Goal: Task Accomplishment & Management: Use online tool/utility

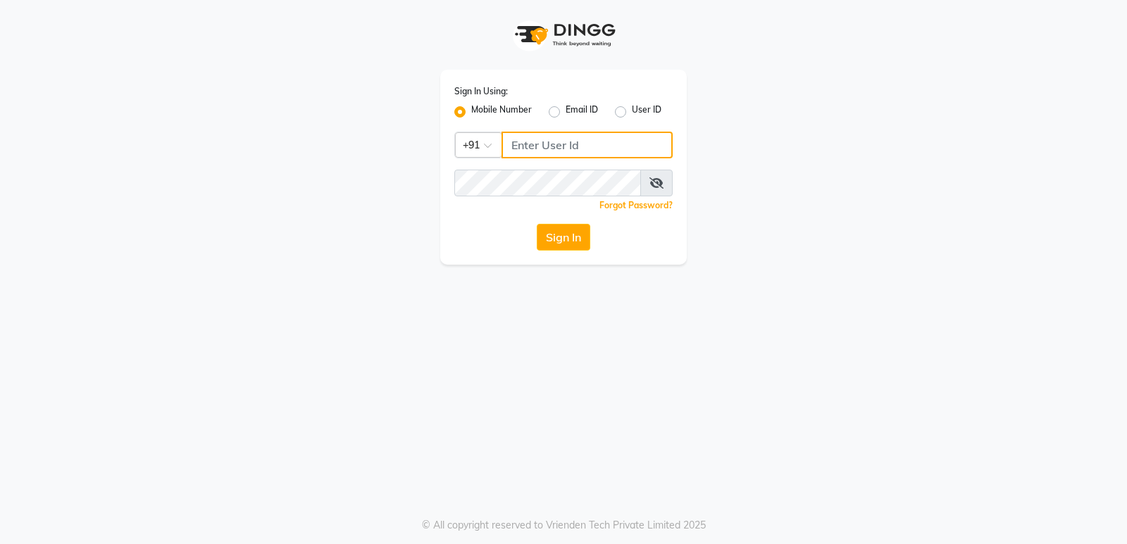
click at [559, 149] on input "Username" at bounding box center [586, 145] width 171 height 27
type input "8390067662"
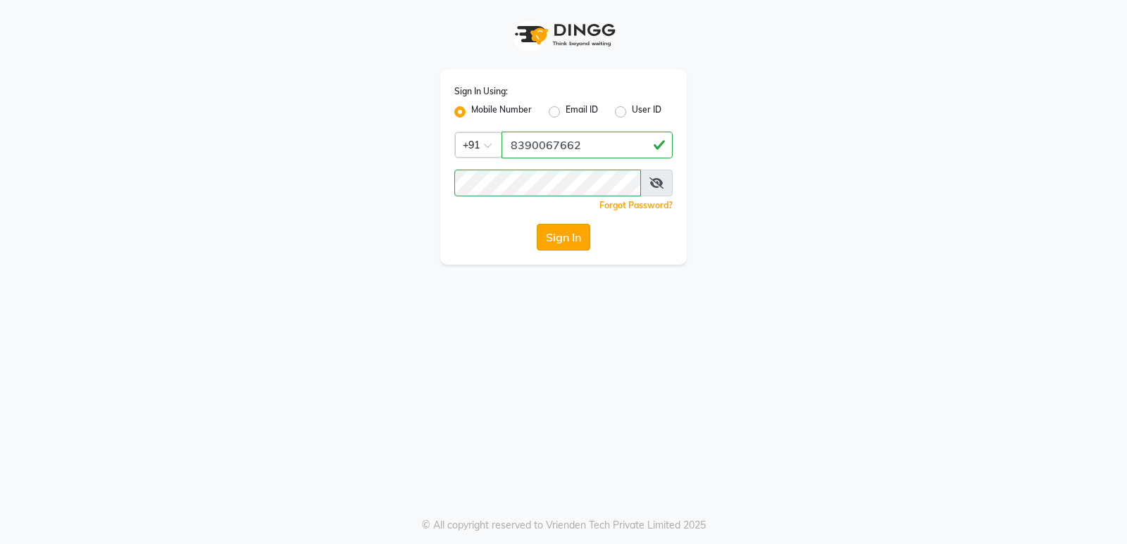
click at [547, 230] on button "Sign In" at bounding box center [564, 237] width 54 height 27
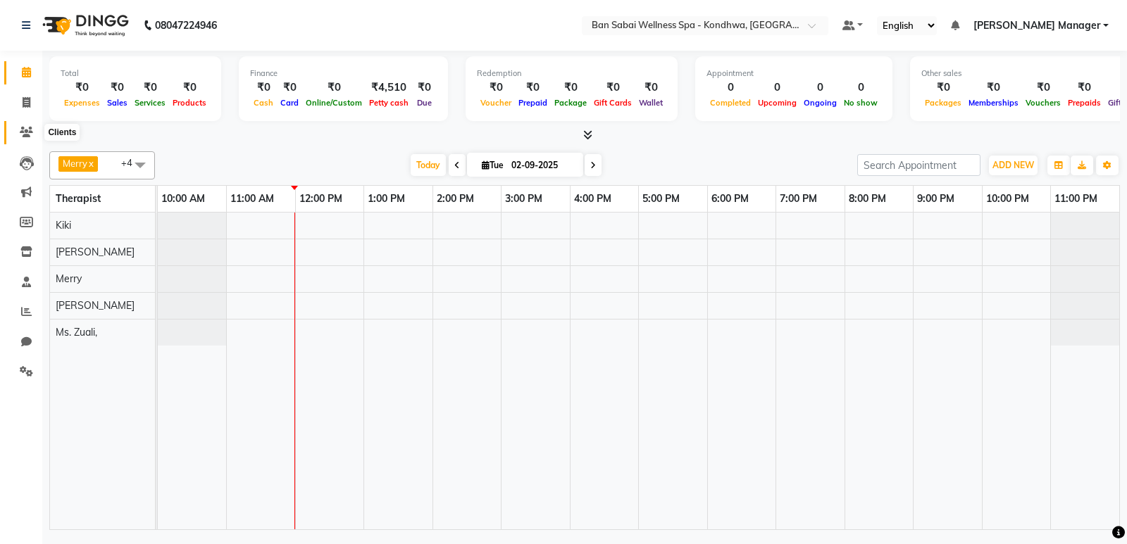
click at [17, 136] on span at bounding box center [26, 133] width 25 height 16
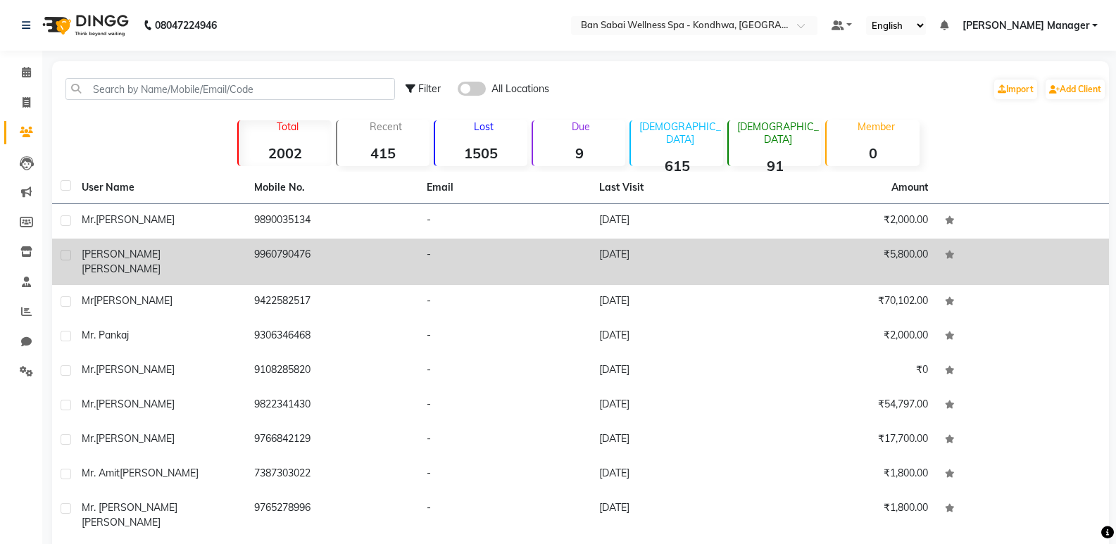
click at [593, 261] on td "[DATE]" at bounding box center [677, 262] width 173 height 46
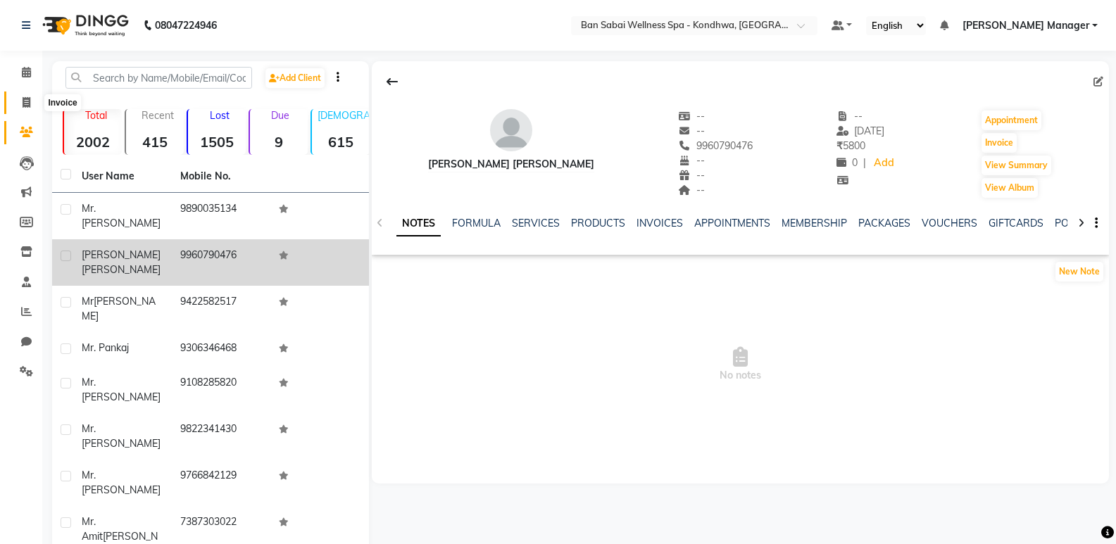
click at [27, 104] on icon at bounding box center [27, 102] width 8 height 11
select select "8227"
select select "service"
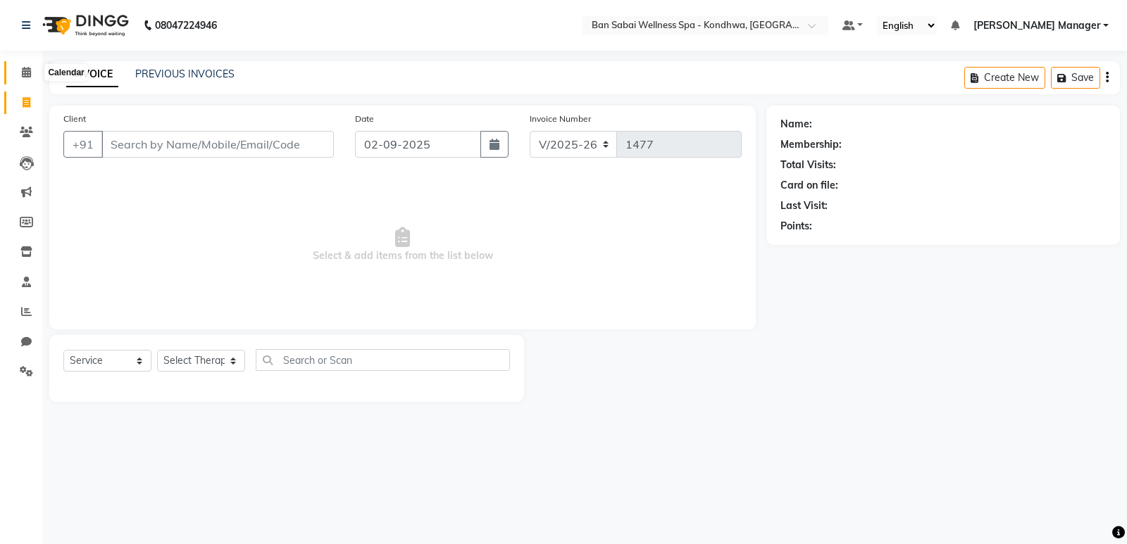
click at [27, 72] on icon at bounding box center [26, 72] width 9 height 11
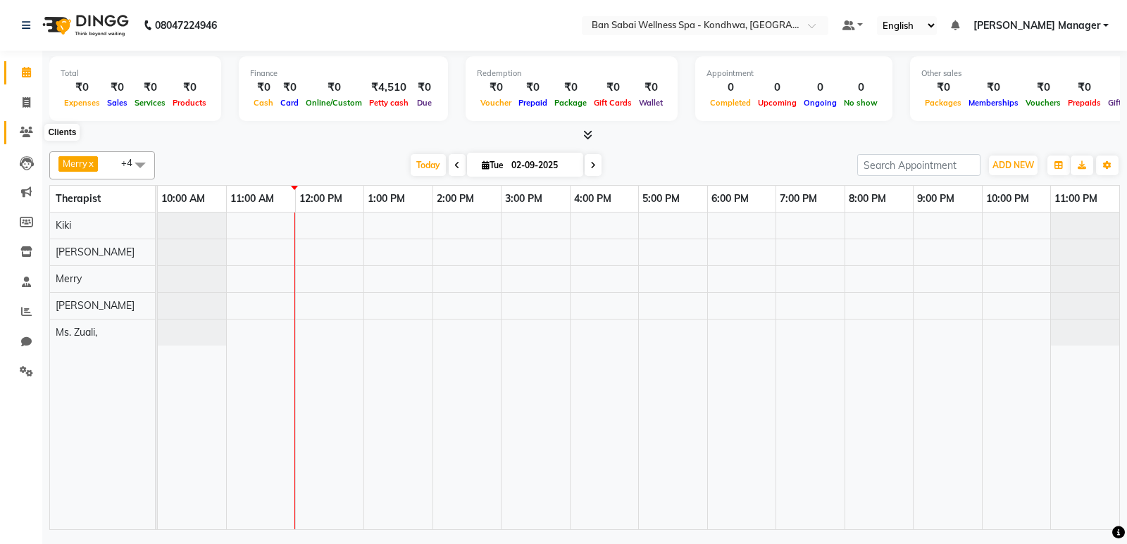
click at [27, 132] on icon at bounding box center [26, 132] width 13 height 11
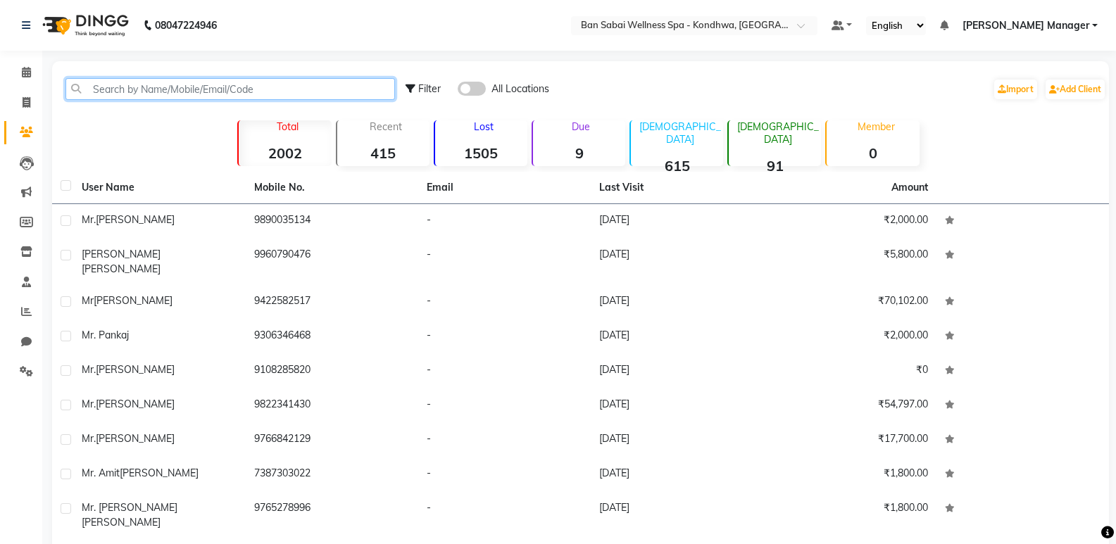
click at [154, 86] on input "text" at bounding box center [231, 89] width 330 height 22
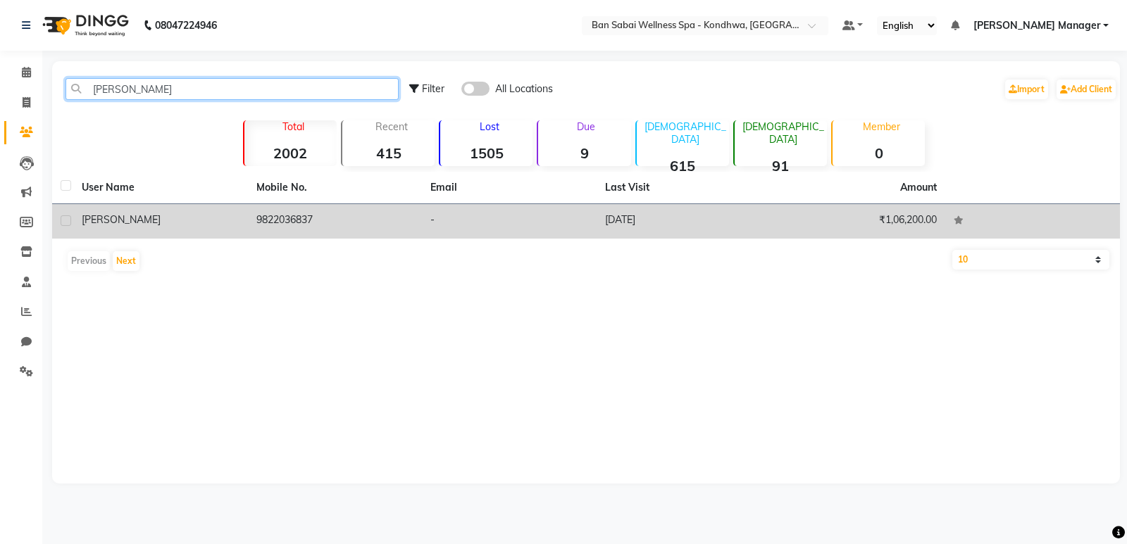
type input "[PERSON_NAME]"
click at [507, 220] on td "-" at bounding box center [509, 221] width 175 height 35
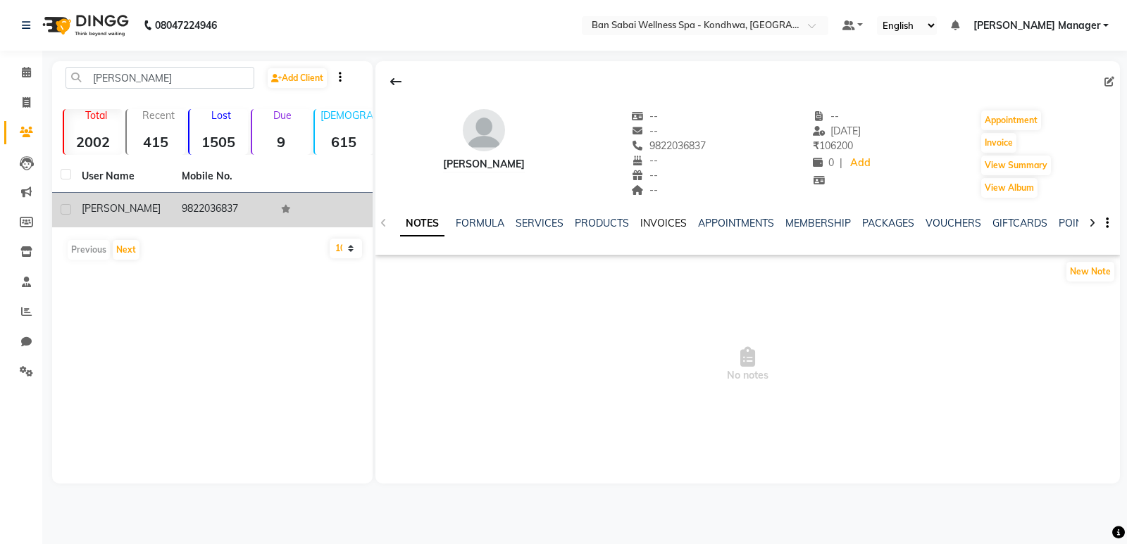
click at [666, 218] on link "INVOICES" at bounding box center [663, 223] width 46 height 13
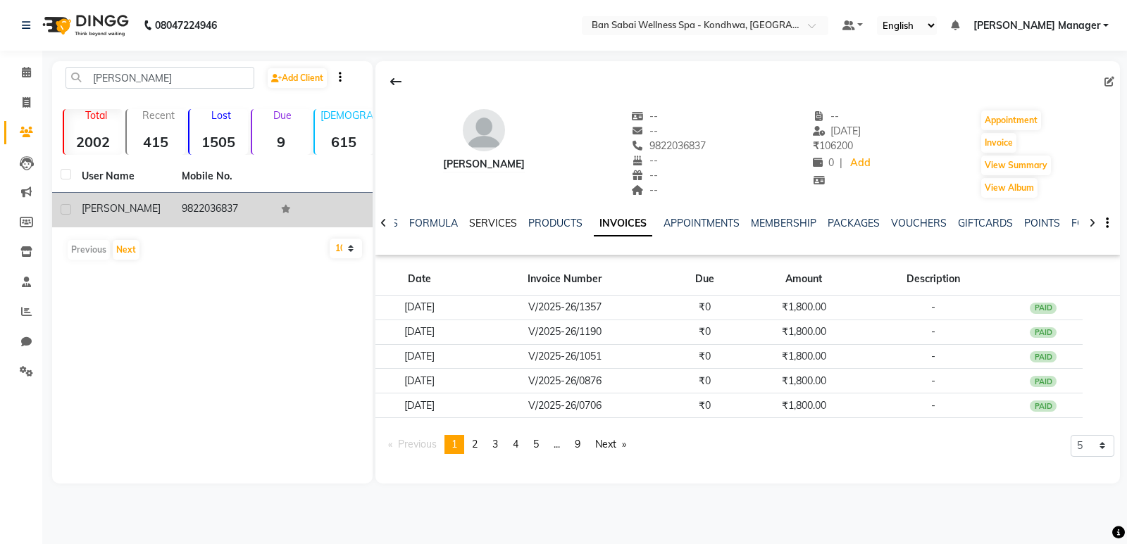
click at [480, 222] on link "SERVICES" at bounding box center [493, 223] width 48 height 13
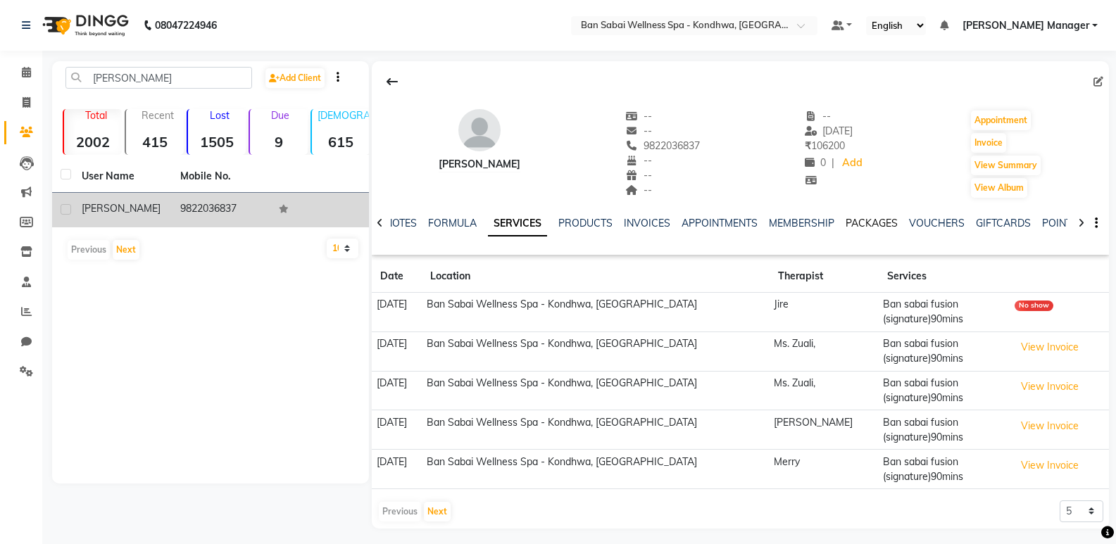
click at [878, 220] on link "PACKAGES" at bounding box center [872, 223] width 52 height 13
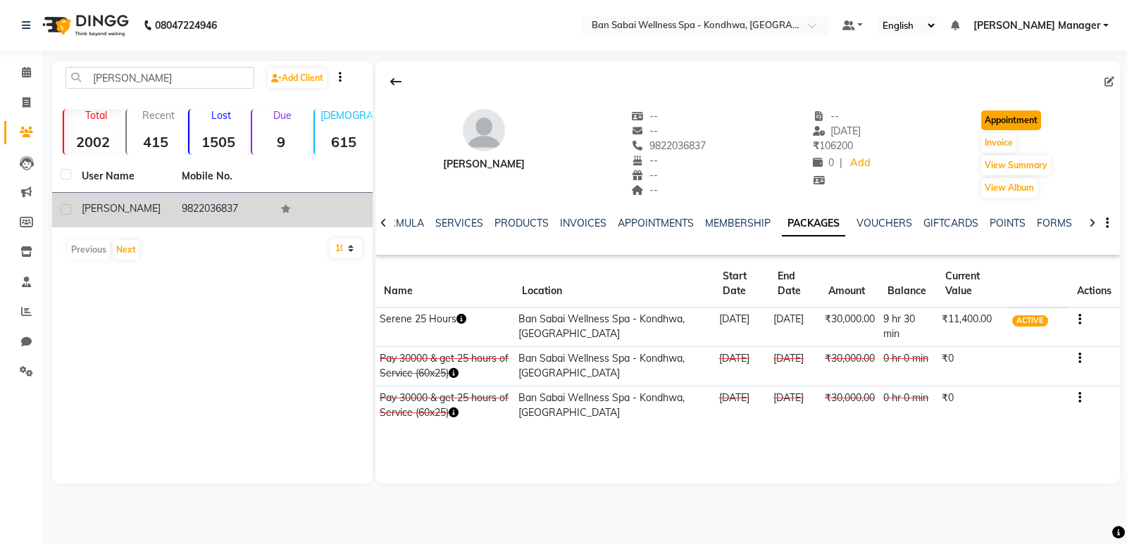
click at [994, 120] on button "Appointment" at bounding box center [1011, 121] width 60 height 20
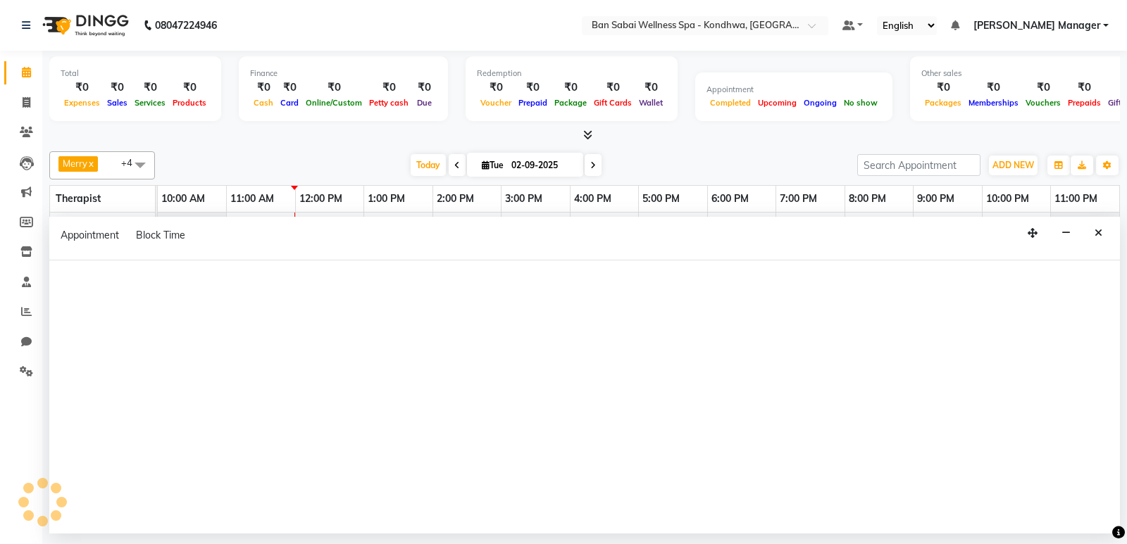
select select "tentative"
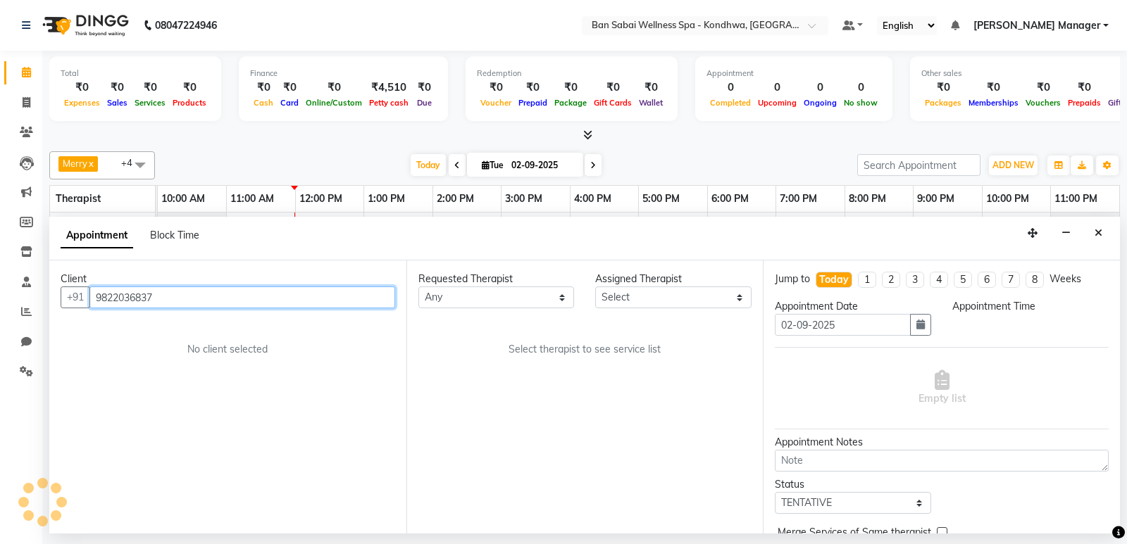
select select "660"
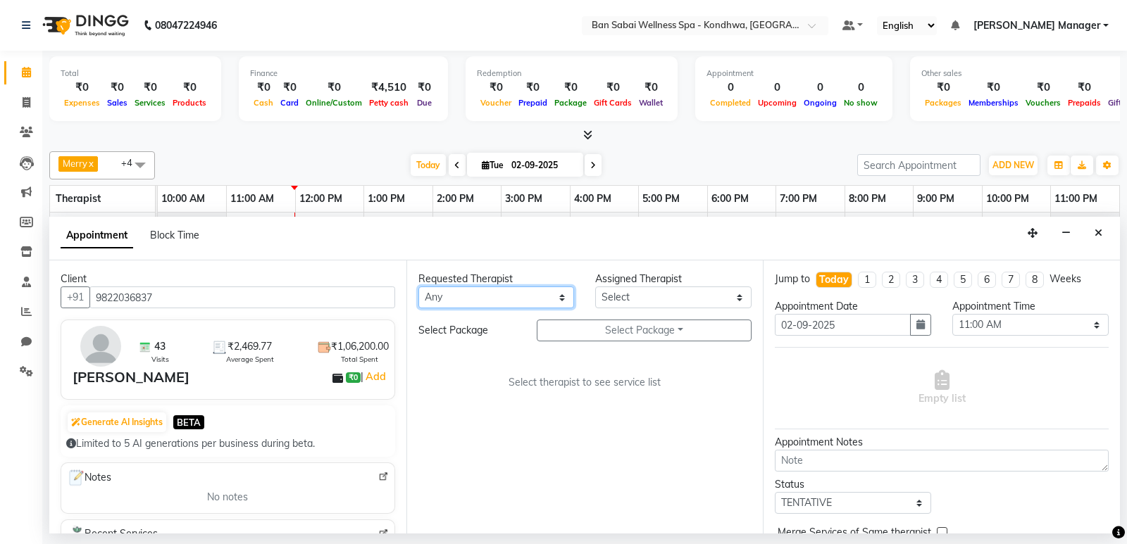
click at [485, 294] on select "Any Kiki [PERSON_NAME] [PERSON_NAME] Manager [PERSON_NAME] Ms. [PERSON_NAME], […" at bounding box center [496, 298] width 156 height 22
select select "86348"
click at [418, 287] on select "Any Kiki [PERSON_NAME] [PERSON_NAME] Manager [PERSON_NAME] Ms. [PERSON_NAME], […" at bounding box center [496, 298] width 156 height 22
select select "86348"
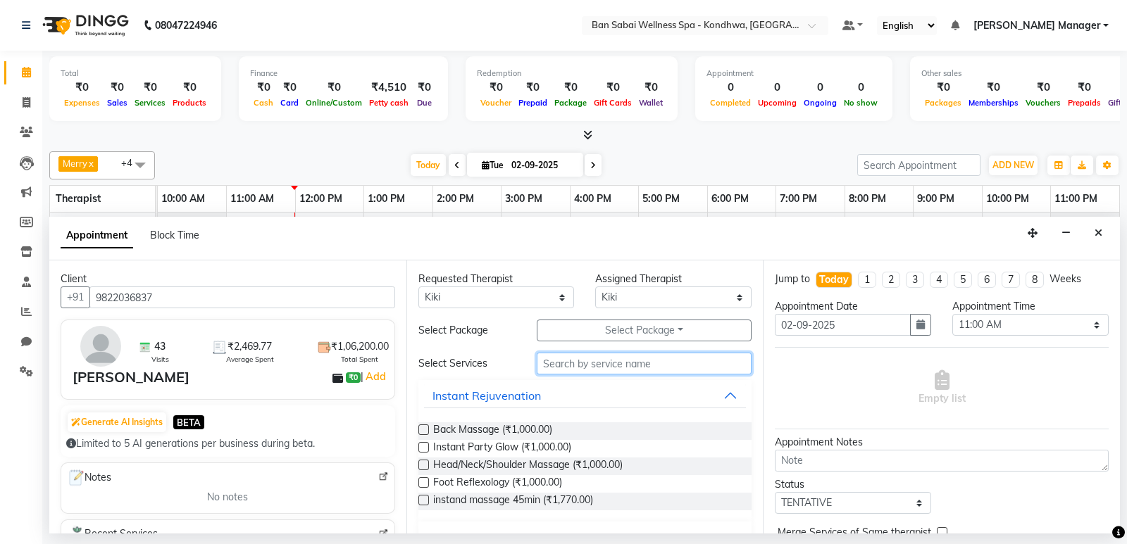
click at [565, 366] on input "text" at bounding box center [645, 364] width 216 height 22
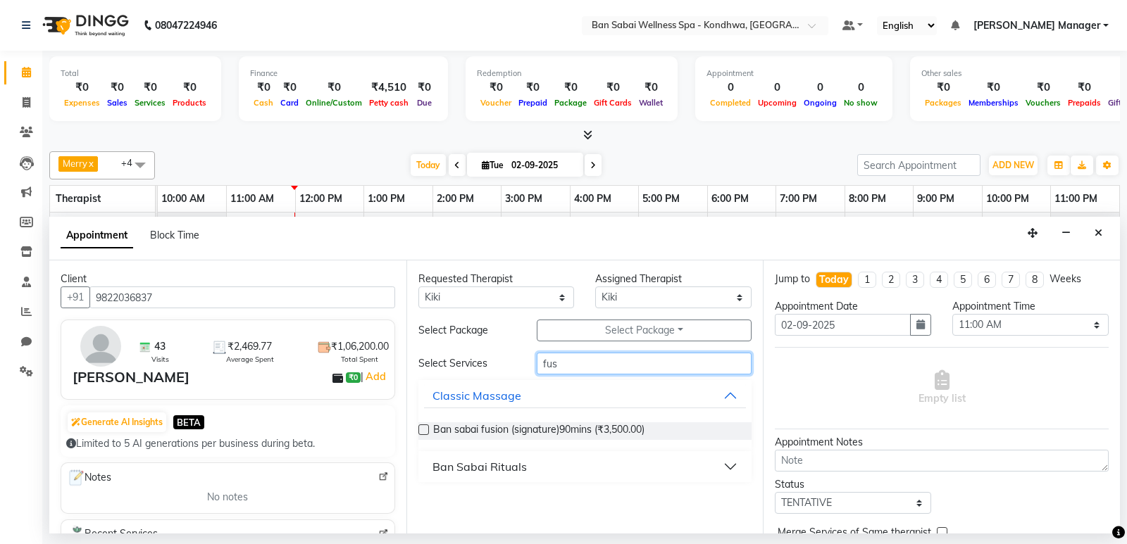
type input "fus"
click at [425, 431] on label at bounding box center [423, 430] width 11 height 11
click at [425, 431] on input "checkbox" at bounding box center [422, 431] width 9 height 9
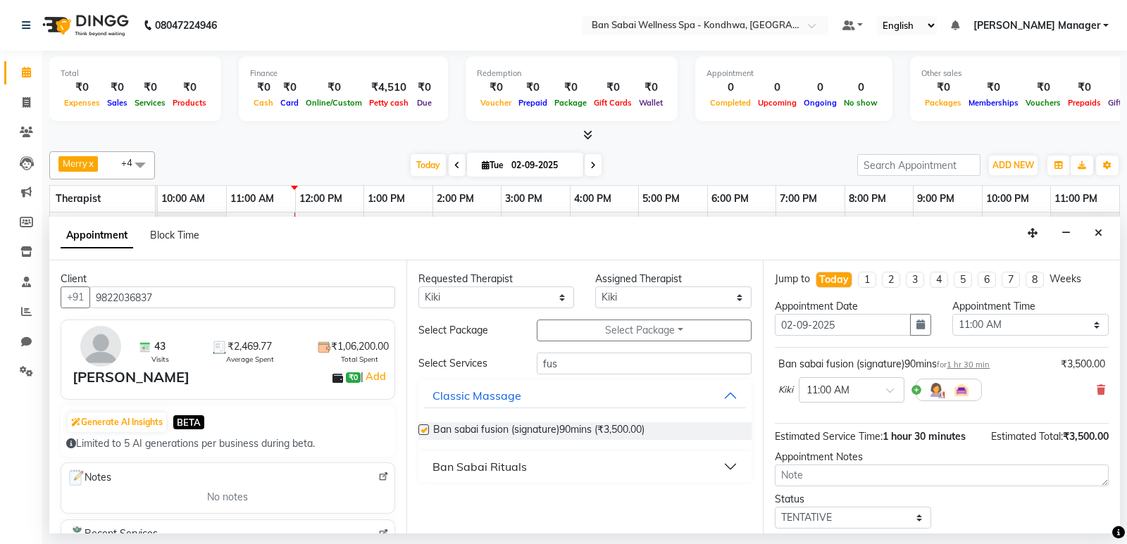
checkbox input "false"
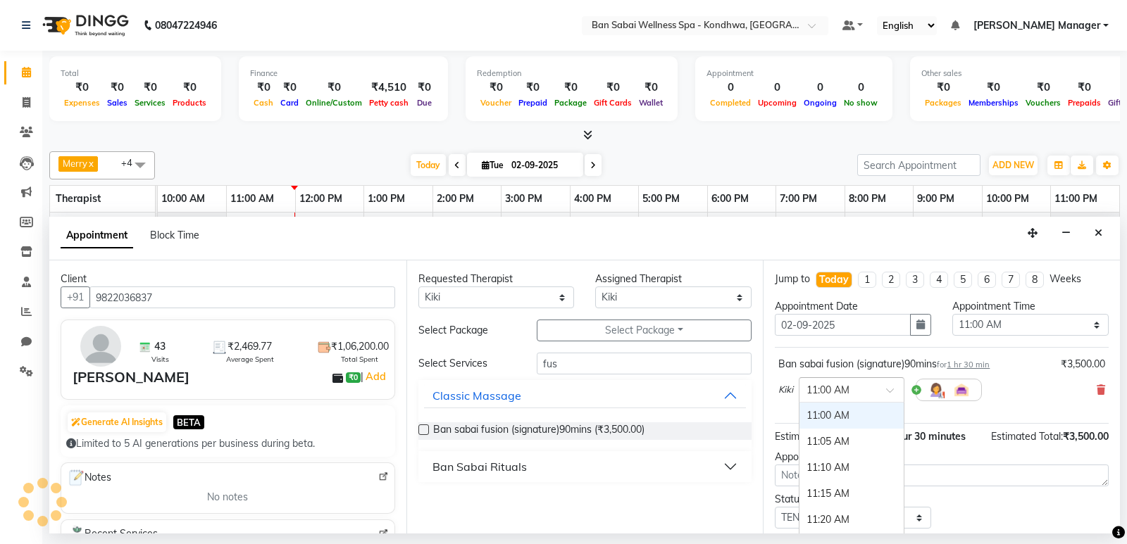
click at [855, 397] on div "× 11:00 AM" at bounding box center [840, 390] width 82 height 15
click at [829, 500] on div "12:10 PM" at bounding box center [851, 499] width 104 height 26
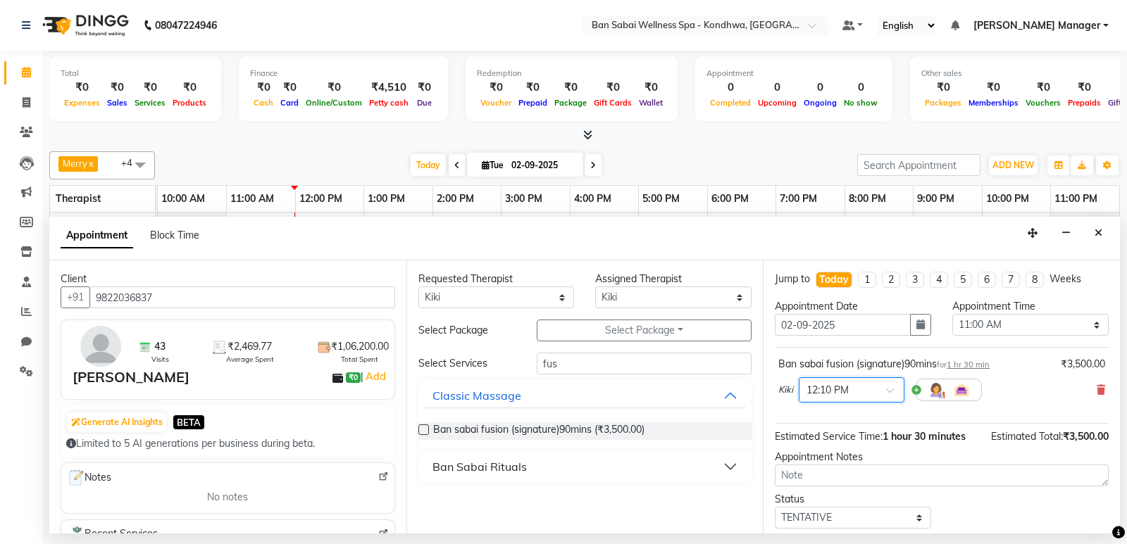
scroll to position [84, 0]
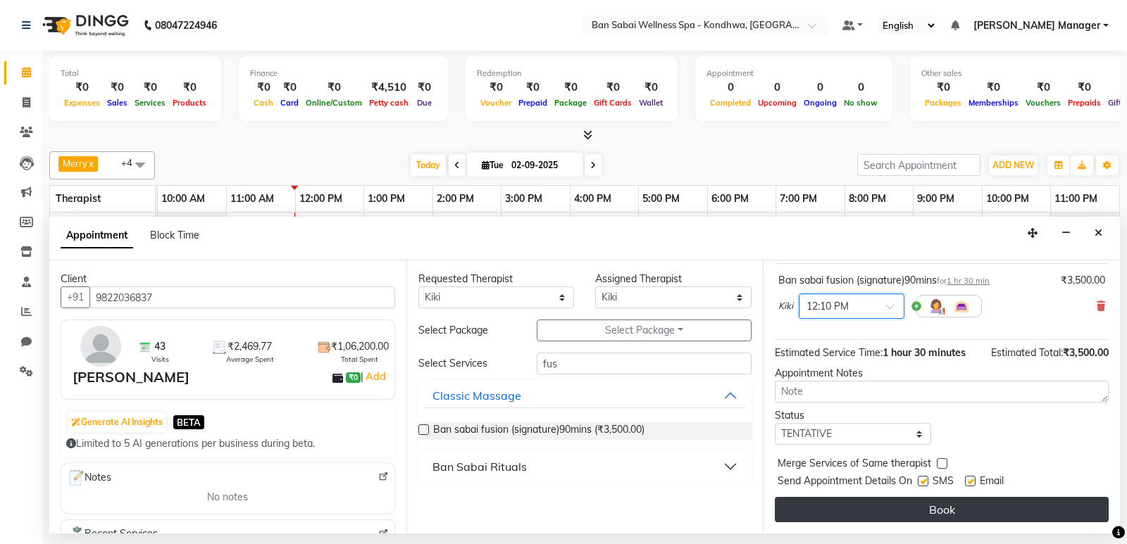
click at [831, 519] on button "Book" at bounding box center [942, 509] width 334 height 25
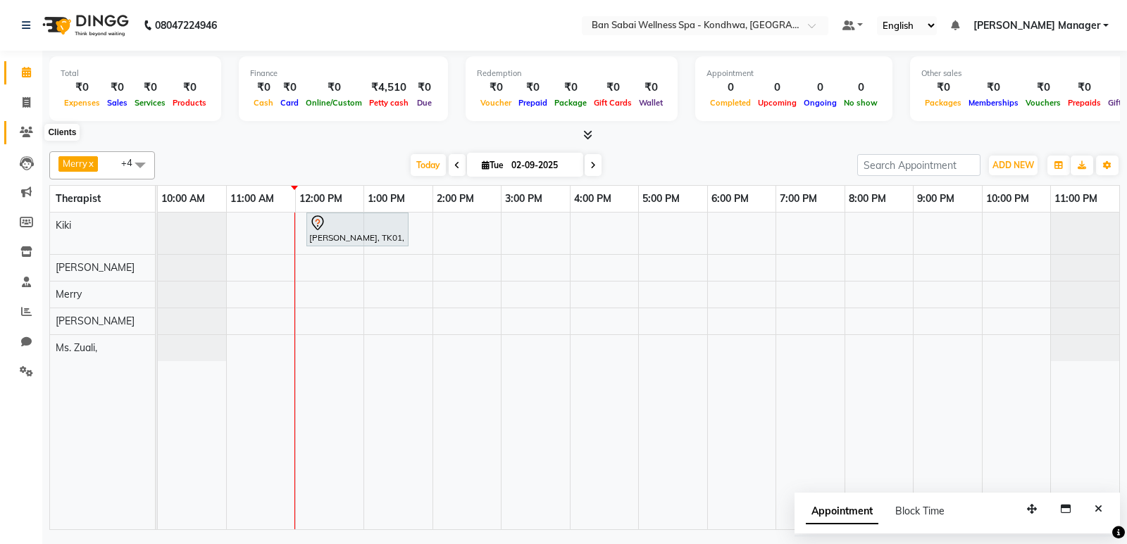
click at [25, 128] on icon at bounding box center [26, 132] width 13 height 11
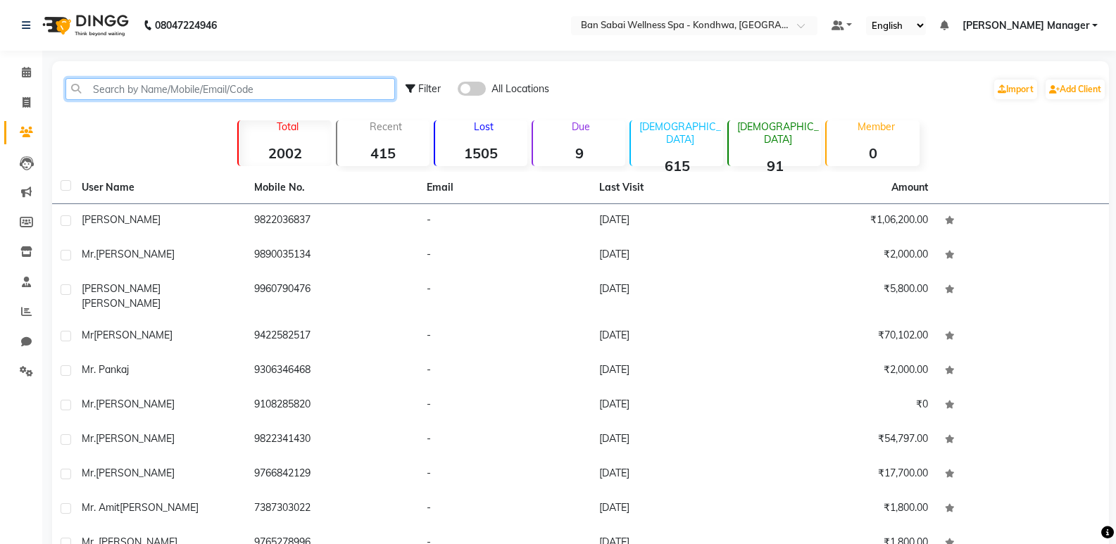
click at [207, 94] on input "text" at bounding box center [231, 89] width 330 height 22
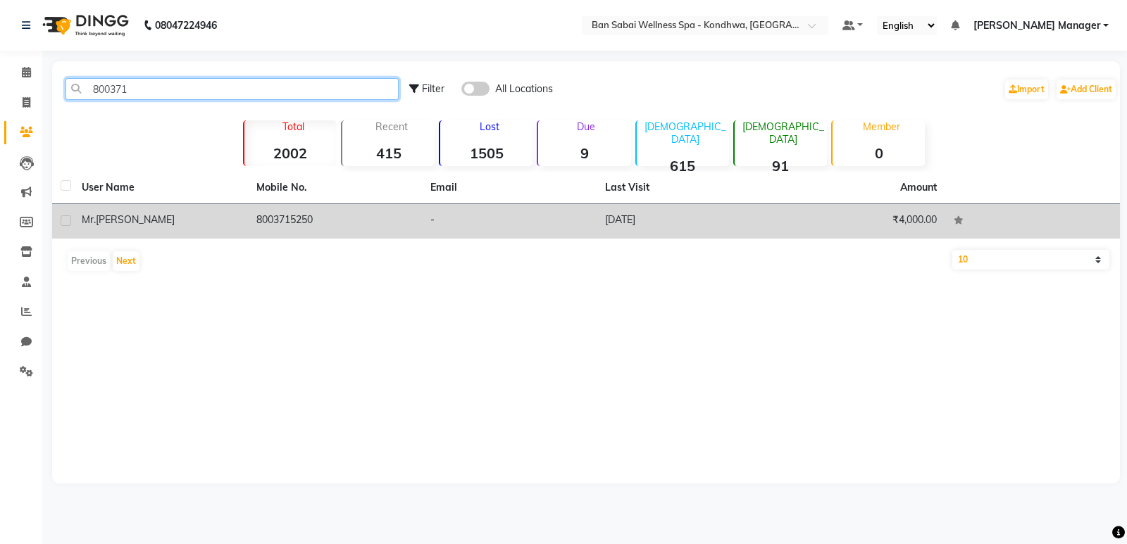
type input "800371"
click at [280, 220] on td "8003715250" at bounding box center [335, 221] width 175 height 35
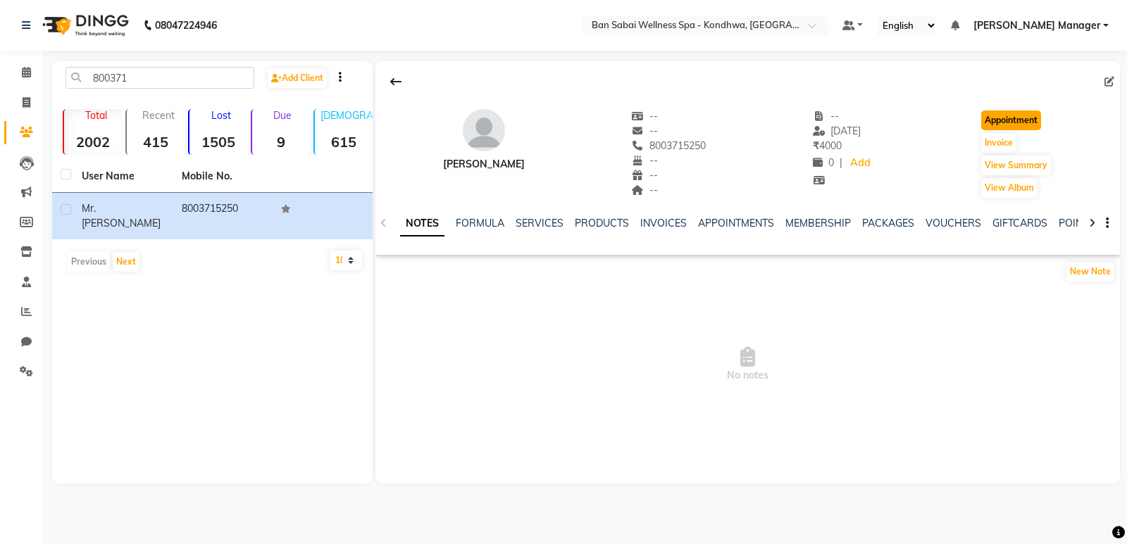
click at [1011, 116] on button "Appointment" at bounding box center [1011, 121] width 60 height 20
select select "tentative"
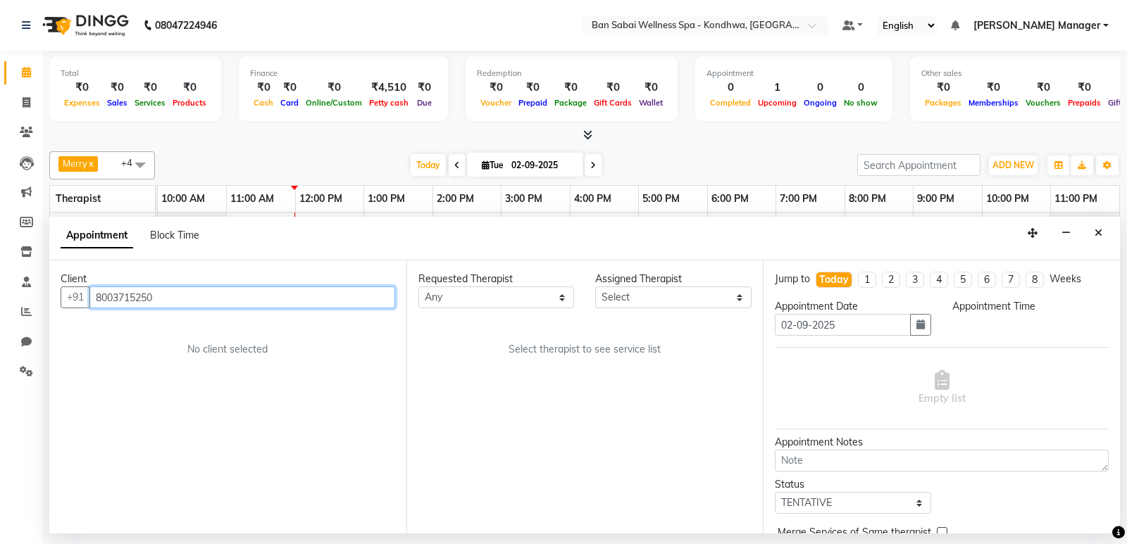
select select "660"
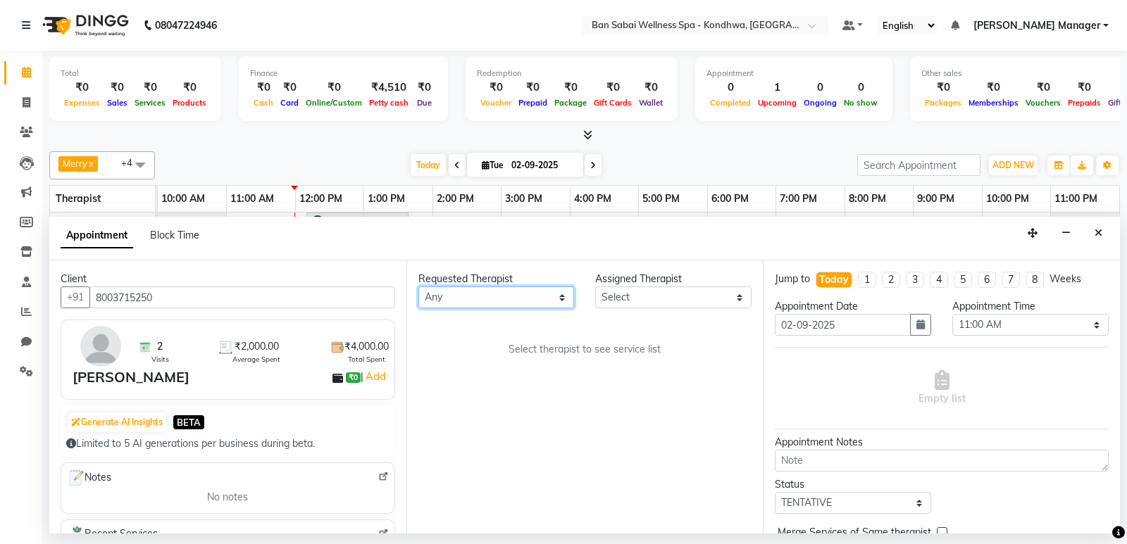
click at [483, 301] on select "Any Kiki [PERSON_NAME] [PERSON_NAME] Manager [PERSON_NAME] Ms. [PERSON_NAME], […" at bounding box center [496, 298] width 156 height 22
select select "86348"
click at [418, 287] on select "Any Kiki [PERSON_NAME] [PERSON_NAME] Manager [PERSON_NAME] Ms. [PERSON_NAME], […" at bounding box center [496, 298] width 156 height 22
select select "86348"
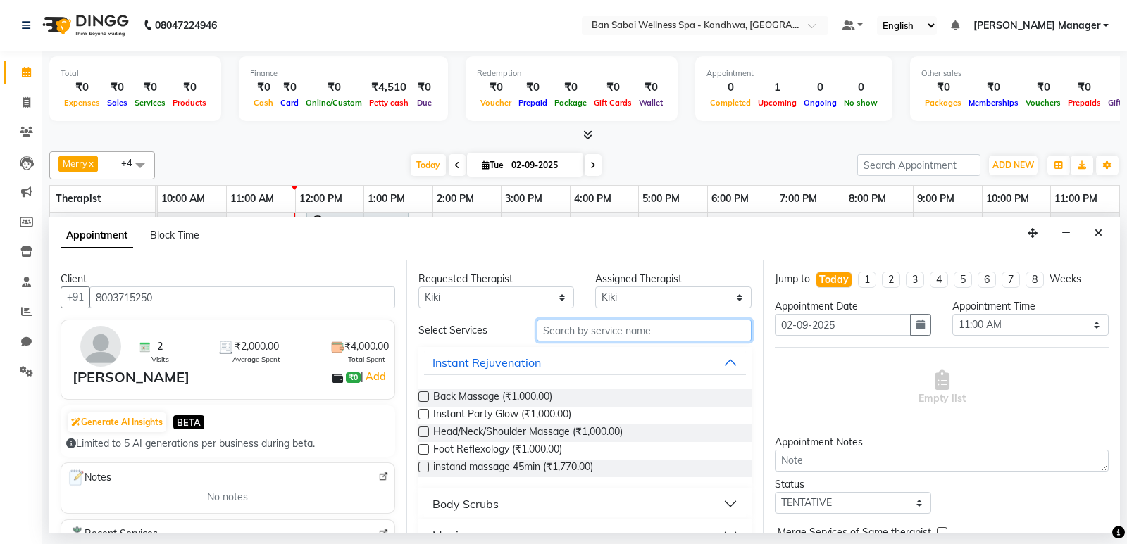
click at [603, 321] on input "text" at bounding box center [645, 331] width 216 height 22
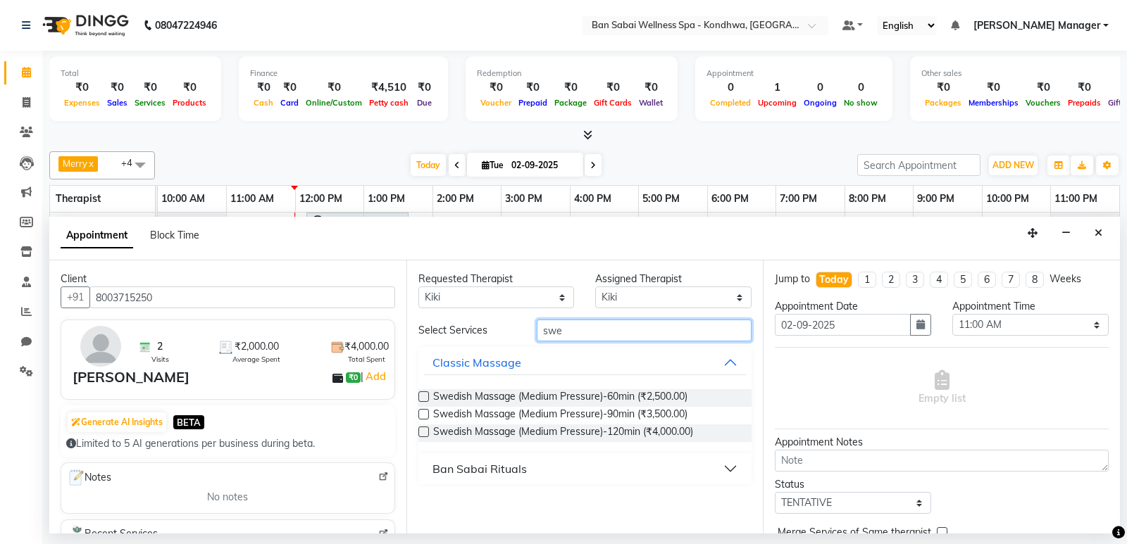
type input "swe"
click at [426, 396] on label at bounding box center [423, 397] width 11 height 11
click at [426, 396] on input "checkbox" at bounding box center [422, 398] width 9 height 9
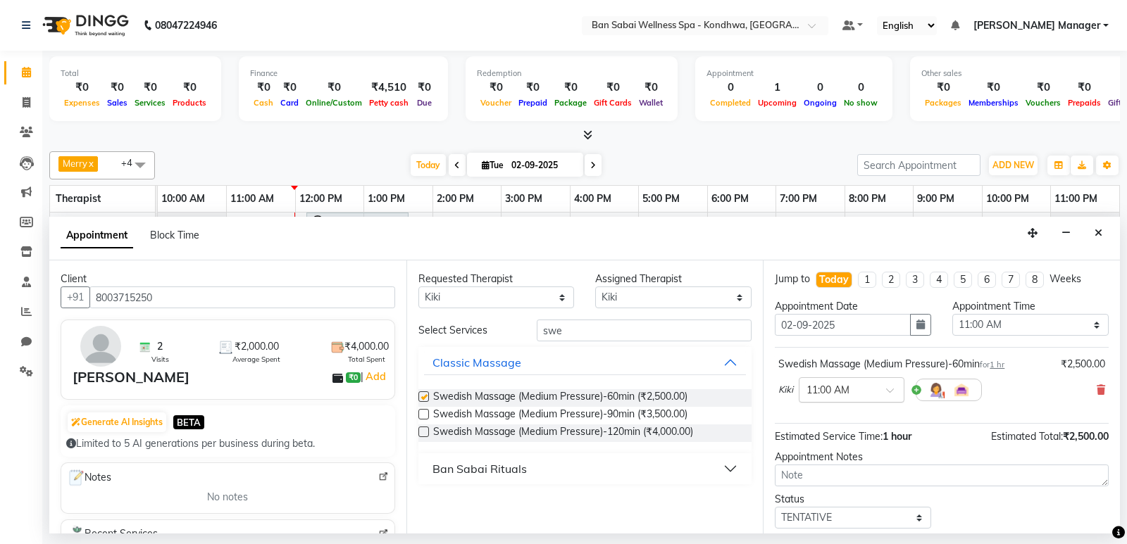
checkbox input "false"
click at [811, 387] on input "text" at bounding box center [837, 389] width 62 height 15
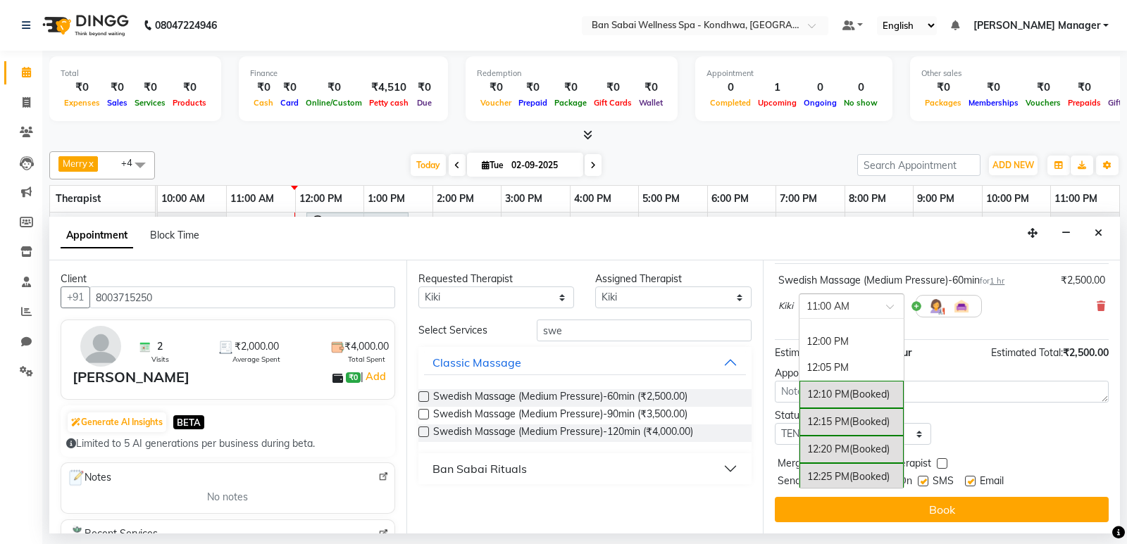
scroll to position [282, 0]
click at [844, 419] on div "12:10 PM (Booked)" at bounding box center [851, 415] width 104 height 27
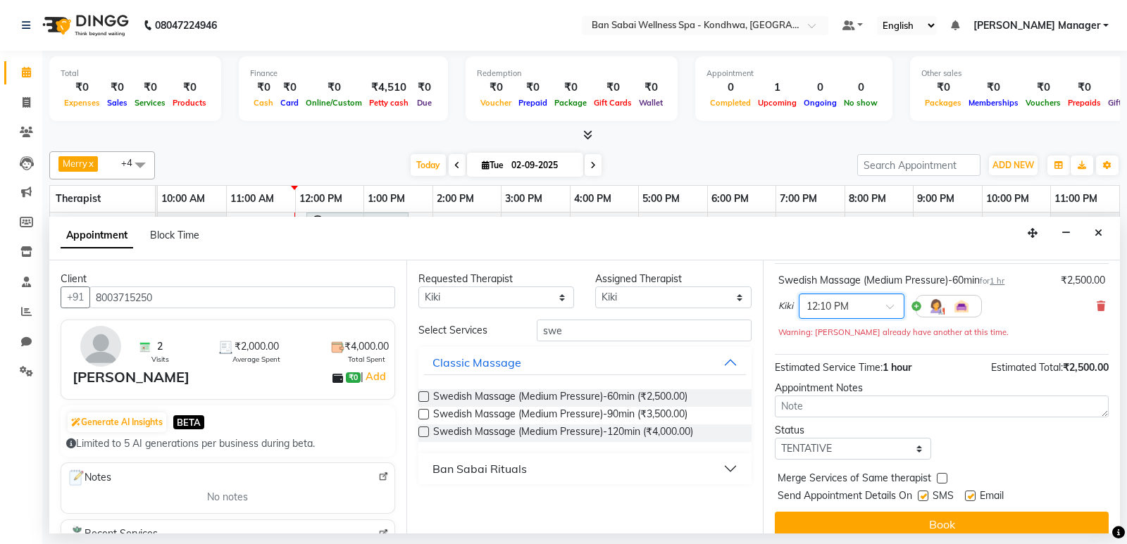
scroll to position [99, 0]
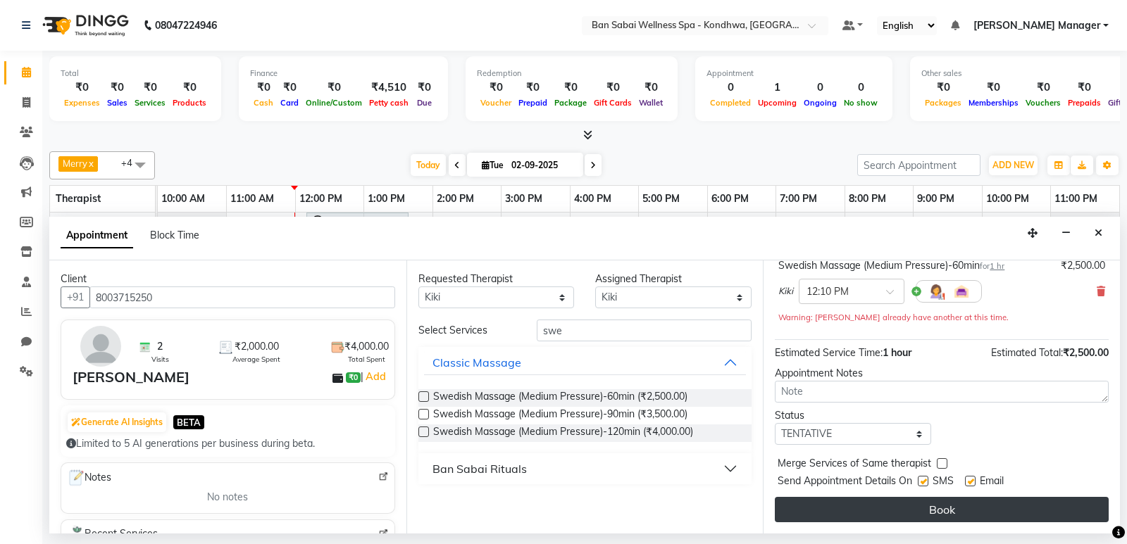
click at [874, 516] on button "Book" at bounding box center [942, 509] width 334 height 25
